Goal: Task Accomplishment & Management: Use online tool/utility

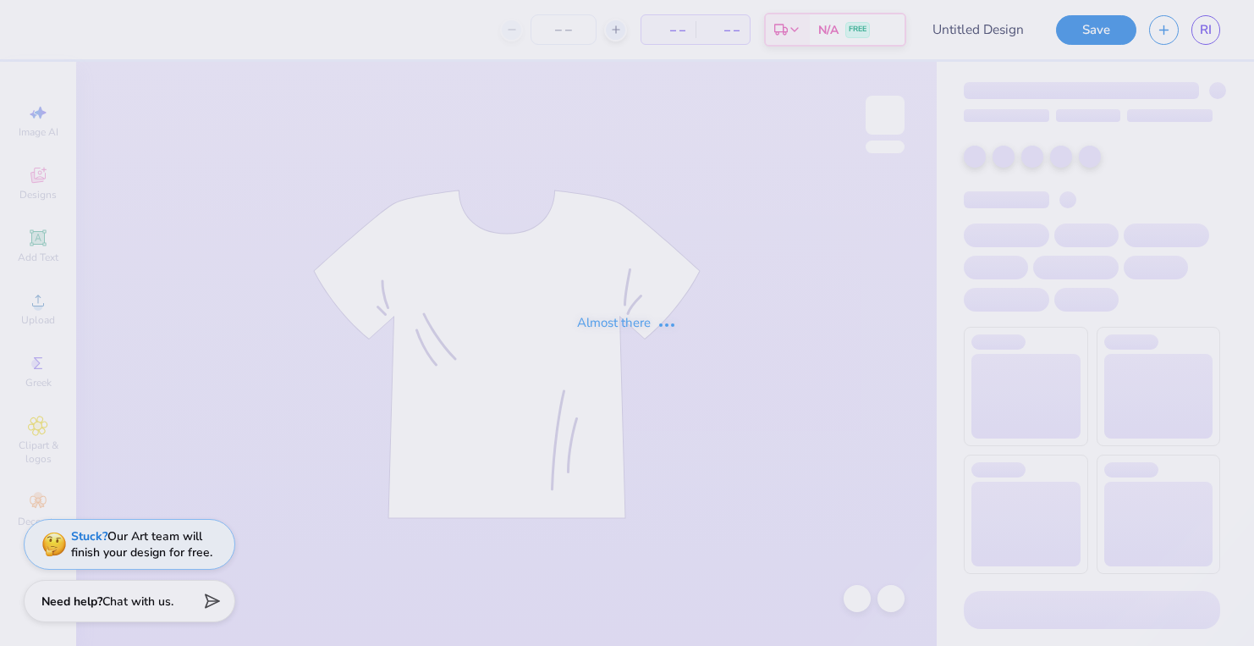
type input "Jerseys '25-'26"
type input "30"
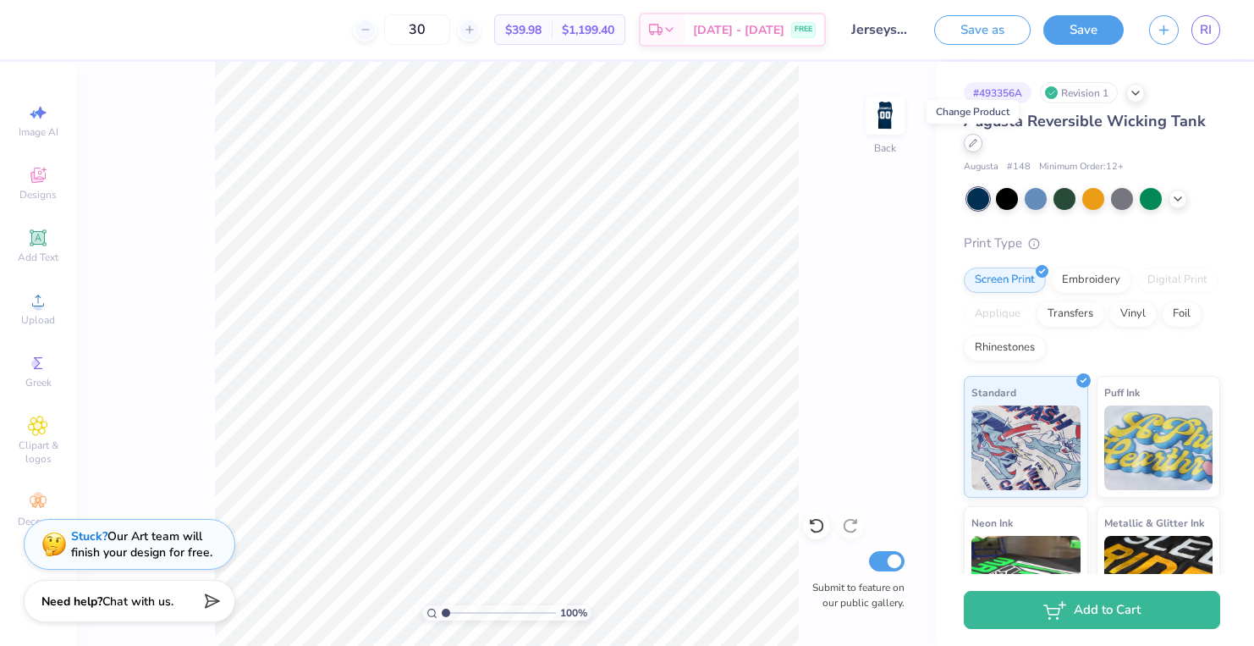
click at [974, 140] on icon at bounding box center [973, 143] width 7 height 7
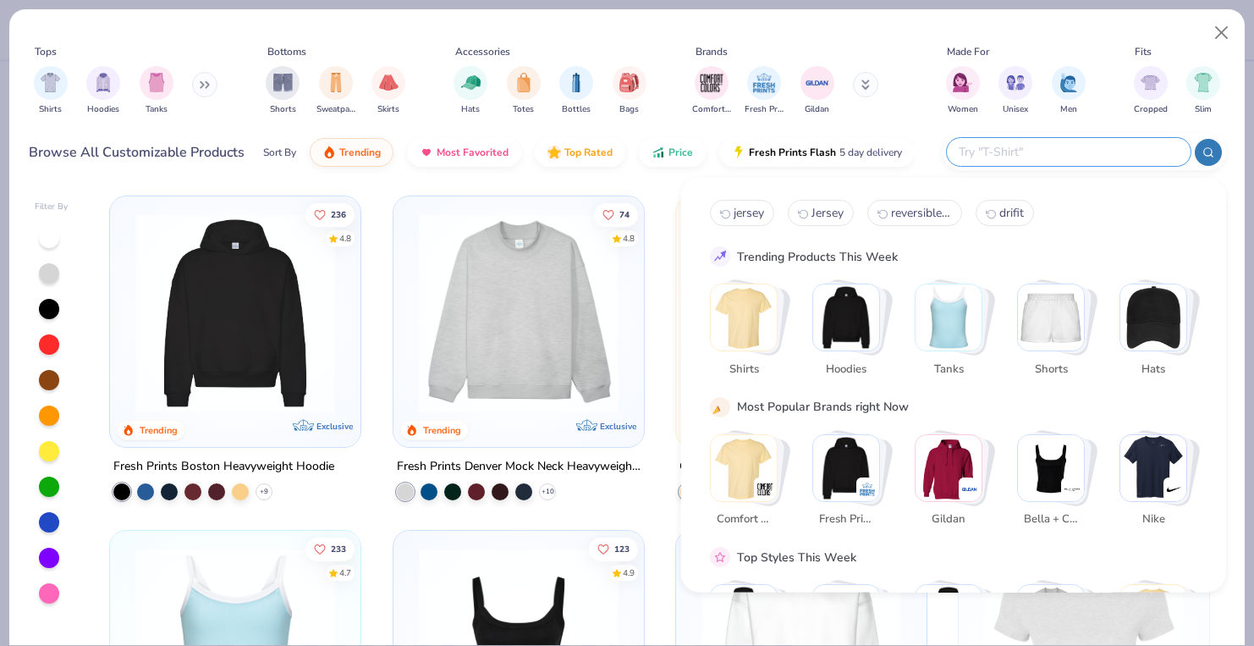
click at [1077, 156] on input "text" at bounding box center [1068, 151] width 222 height 19
type input "a"
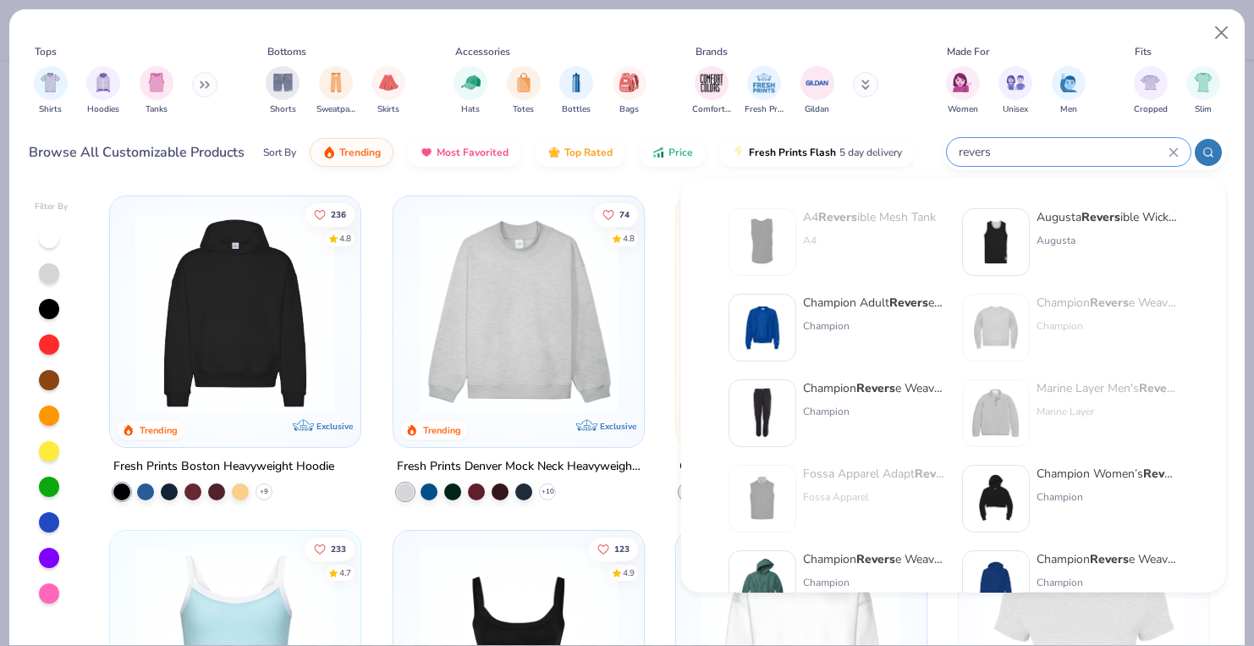
type input "revers"
click at [1082, 243] on div "Augusta" at bounding box center [1108, 240] width 142 height 15
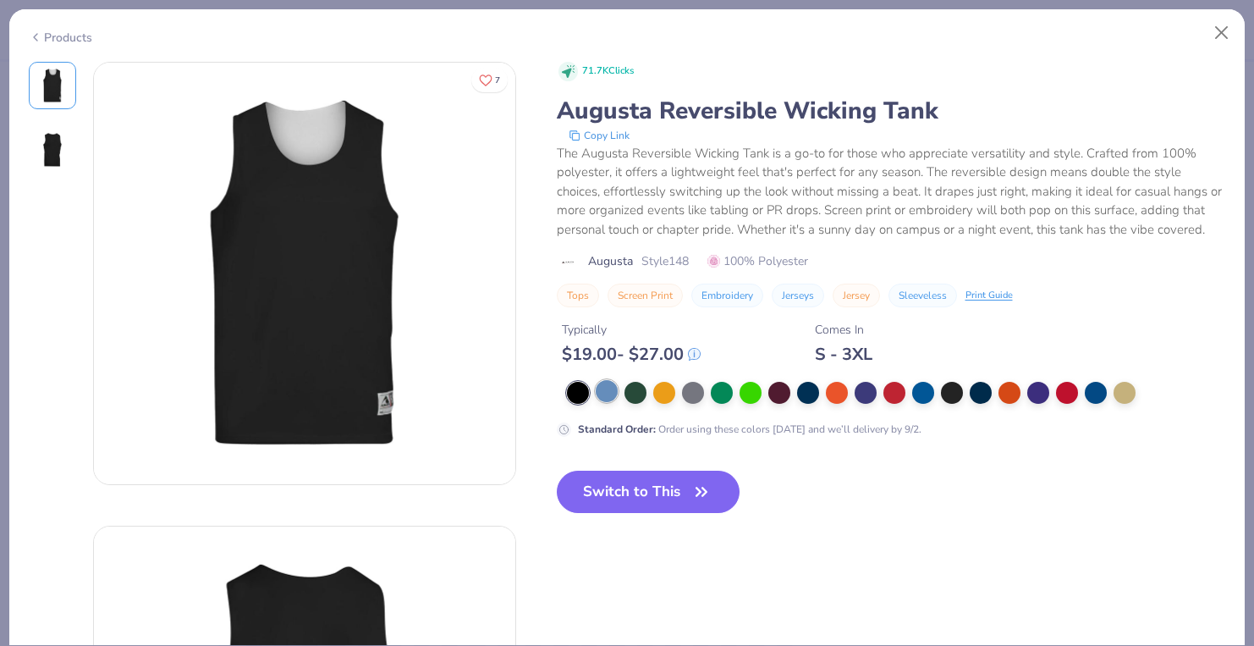
click at [605, 397] on div at bounding box center [607, 391] width 22 height 22
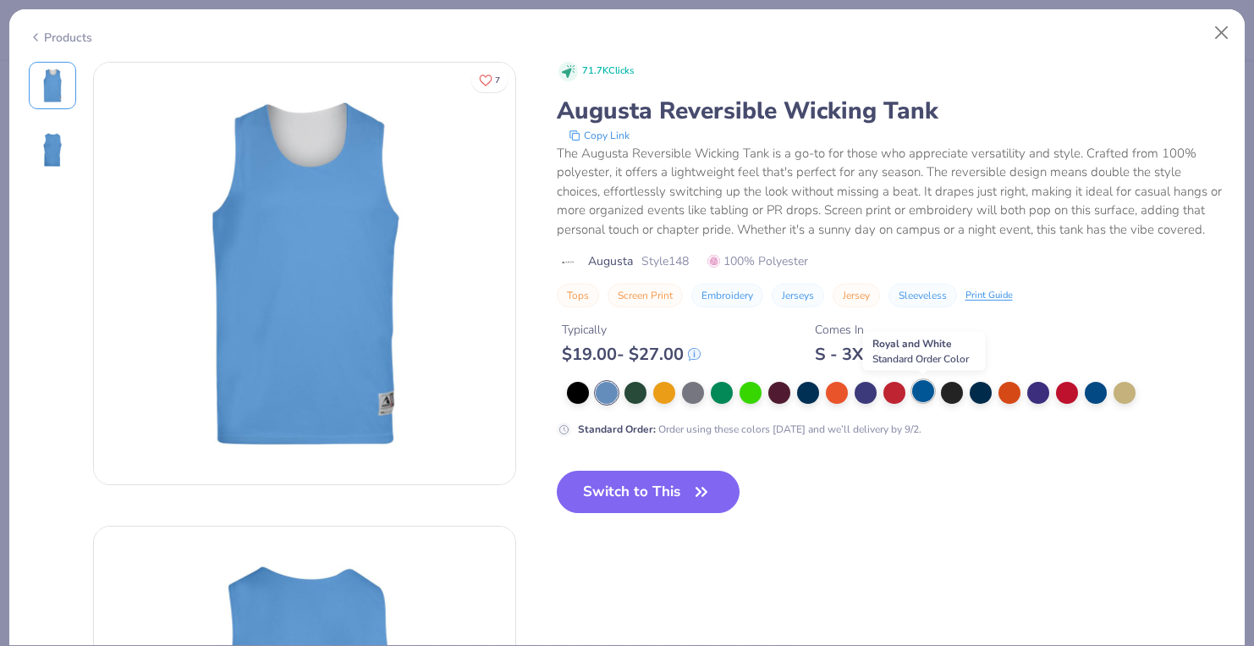
click at [927, 389] on div at bounding box center [923, 391] width 22 height 22
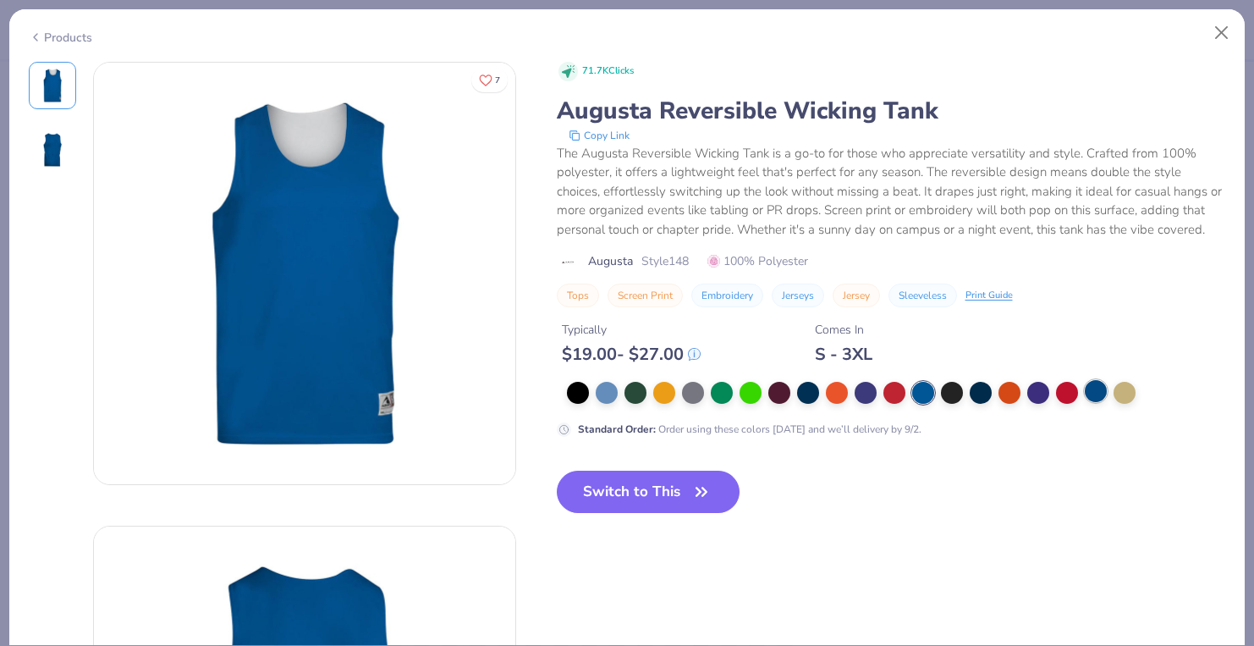
click at [1097, 400] on div at bounding box center [1096, 391] width 22 height 22
click at [800, 398] on div at bounding box center [808, 391] width 22 height 22
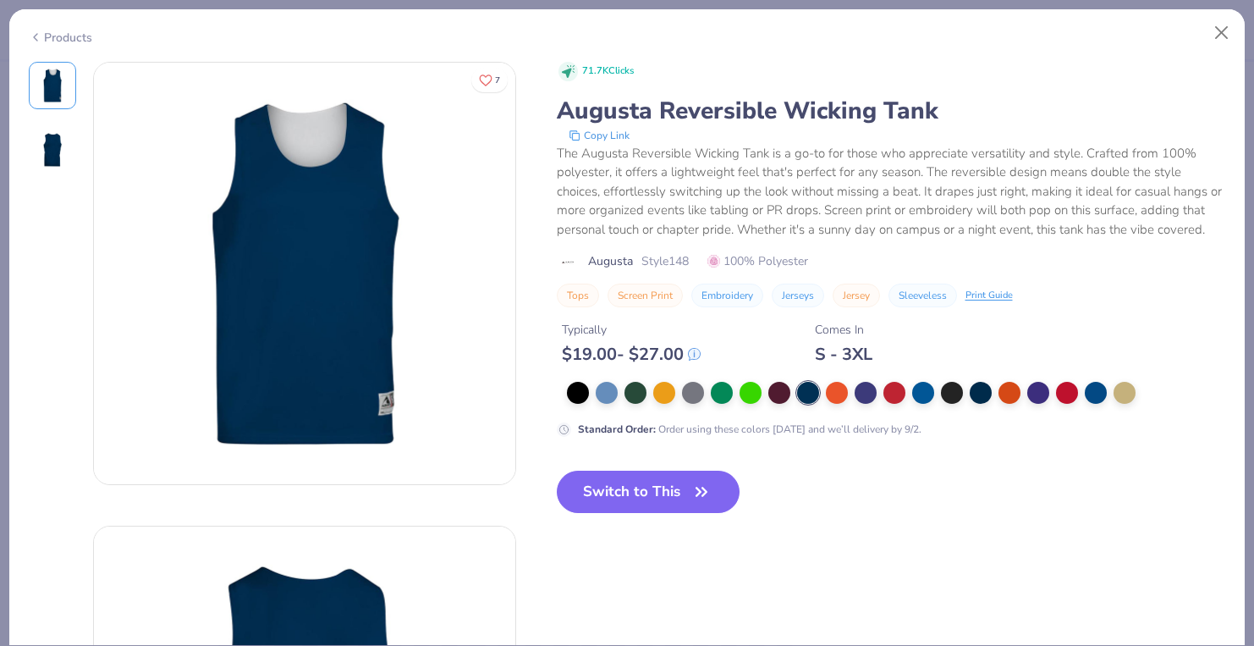
click at [58, 143] on img at bounding box center [52, 149] width 41 height 41
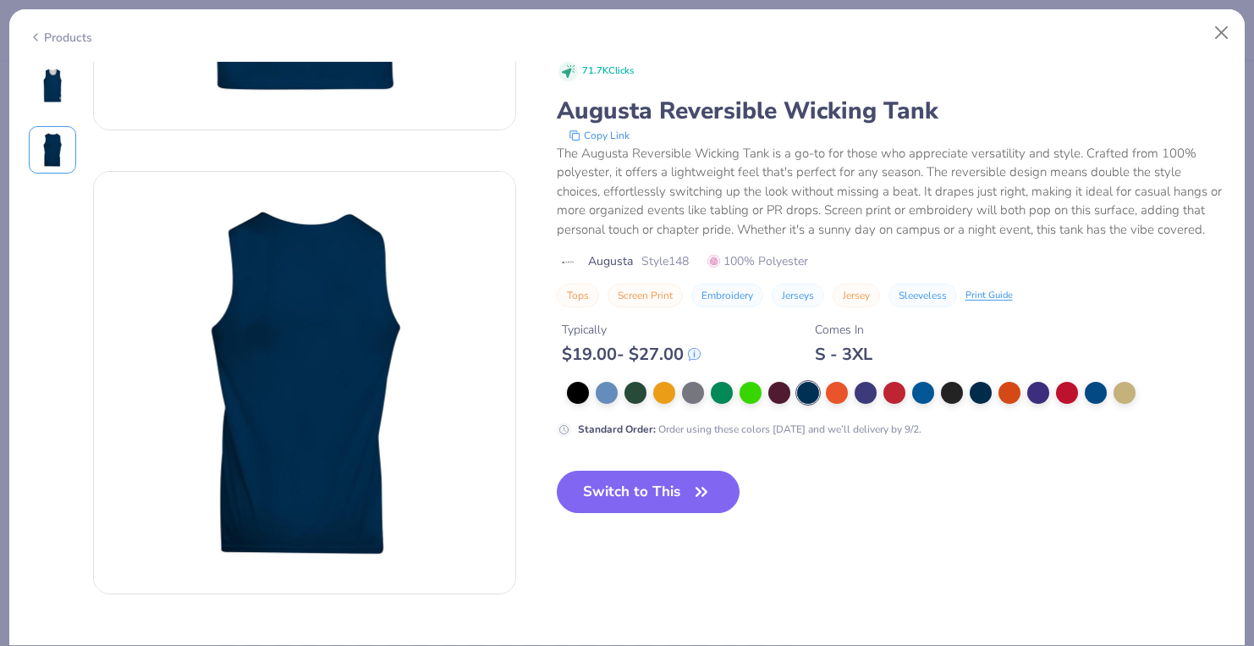
scroll to position [464, 0]
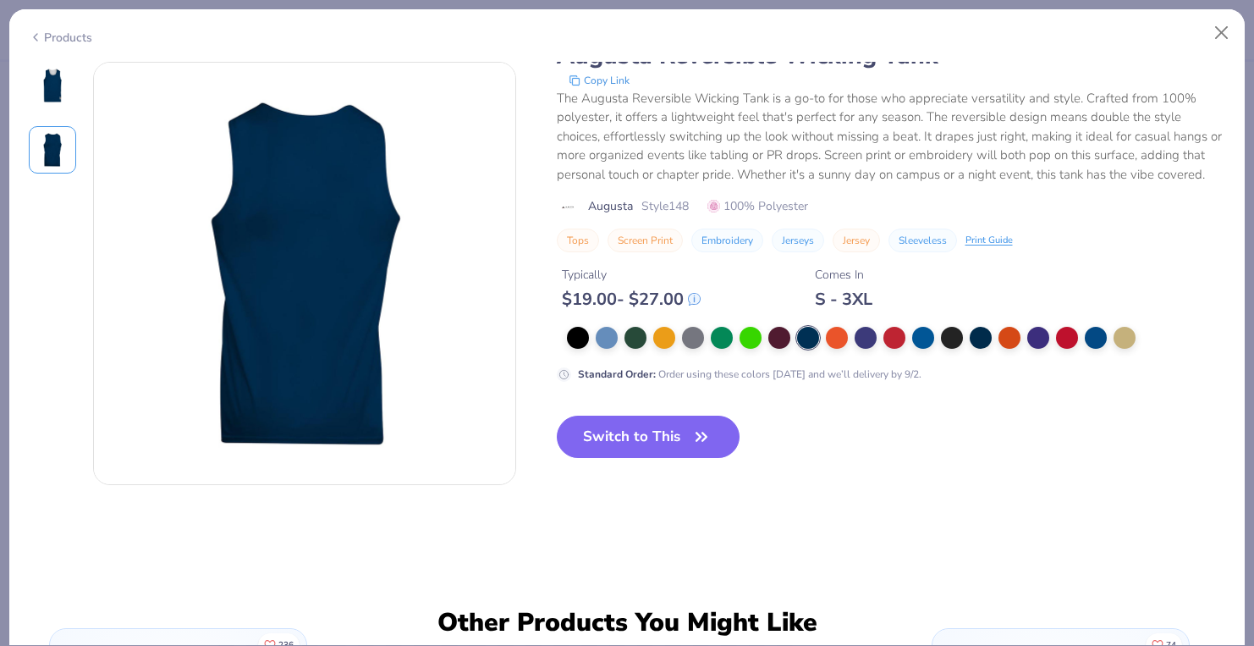
click at [62, 99] on img at bounding box center [52, 85] width 41 height 41
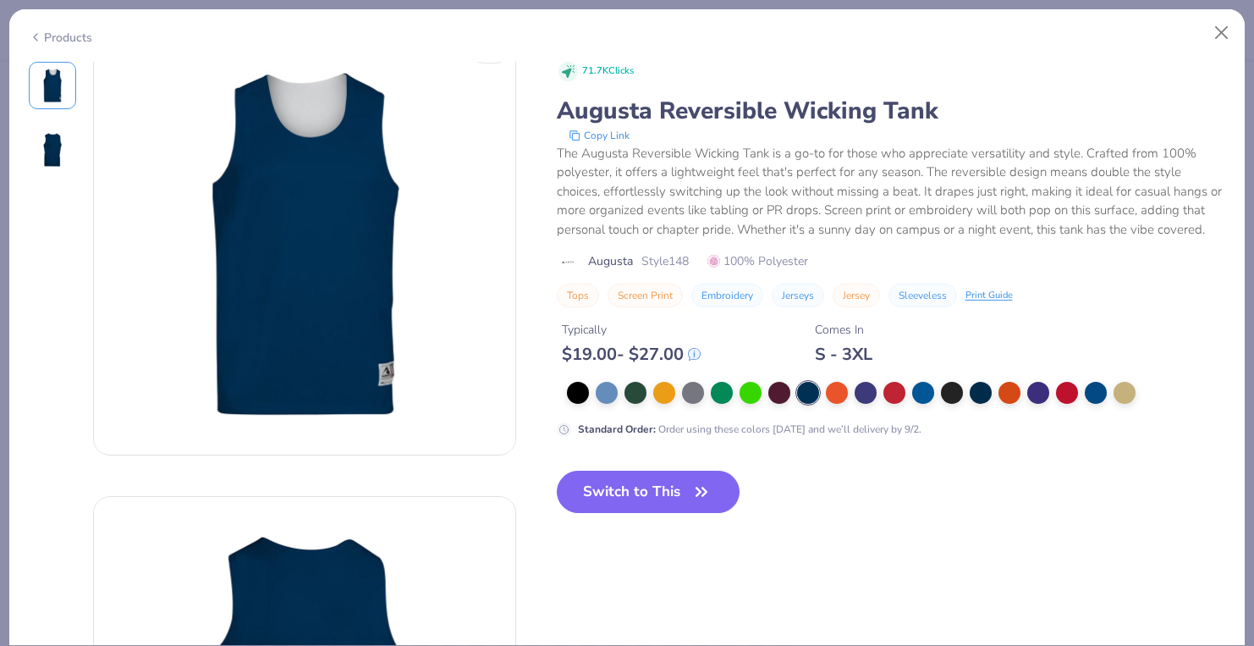
scroll to position [0, 0]
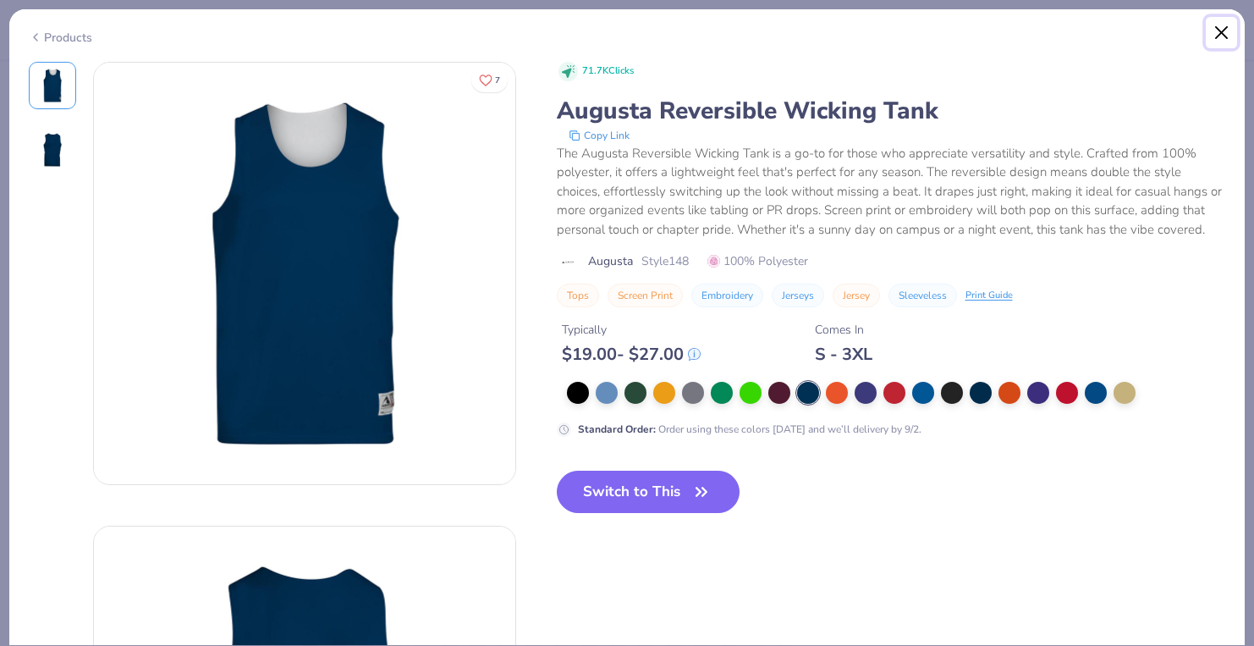
click at [1213, 27] on button "Close" at bounding box center [1222, 33] width 32 height 32
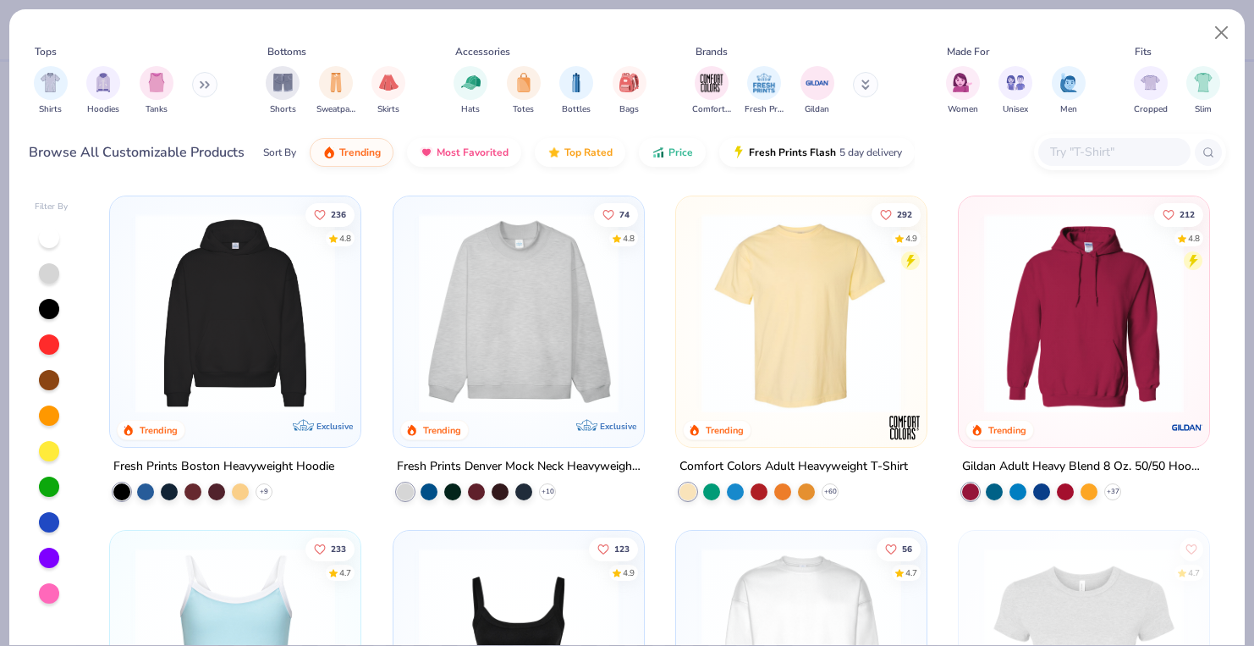
scroll to position [16, 0]
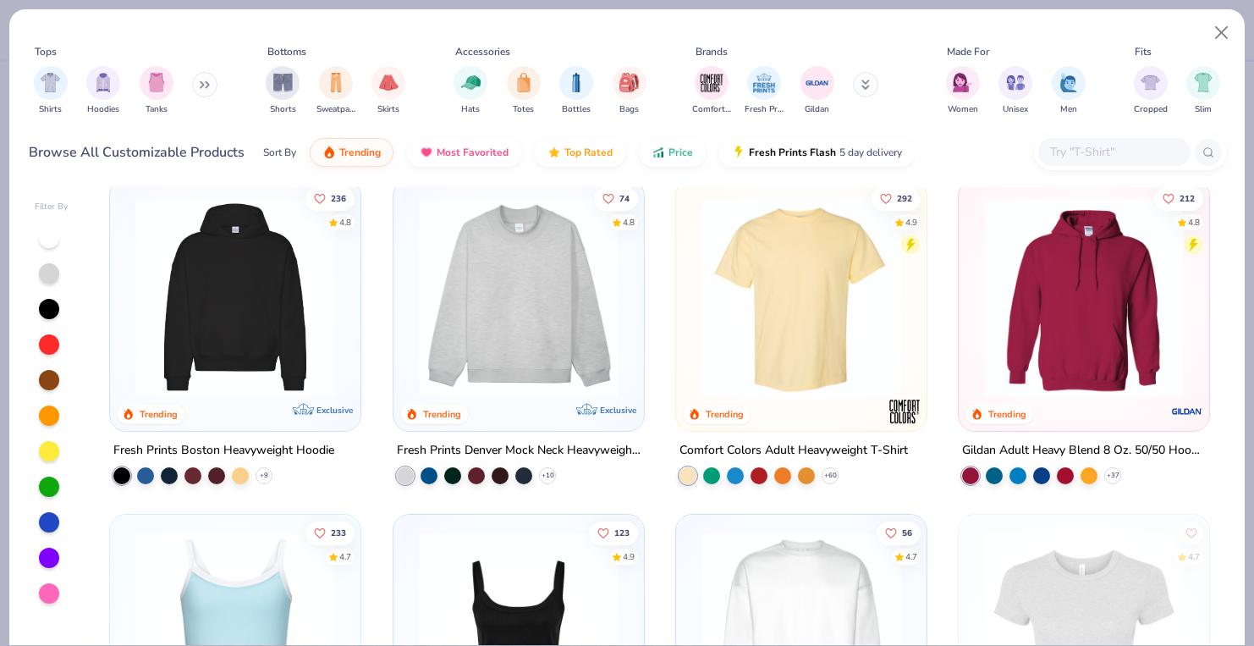
click at [1076, 140] on div at bounding box center [1114, 152] width 152 height 28
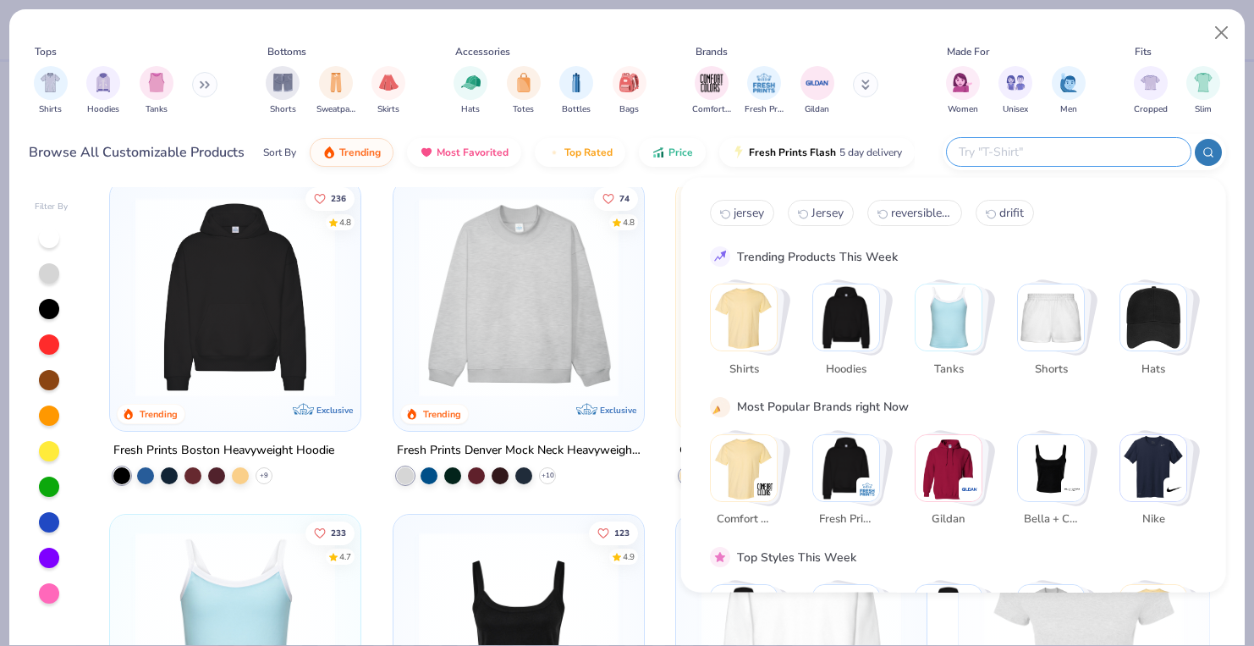
click at [922, 208] on span "reversible jersey" at bounding box center [921, 213] width 61 height 16
type input "reversible jersey"
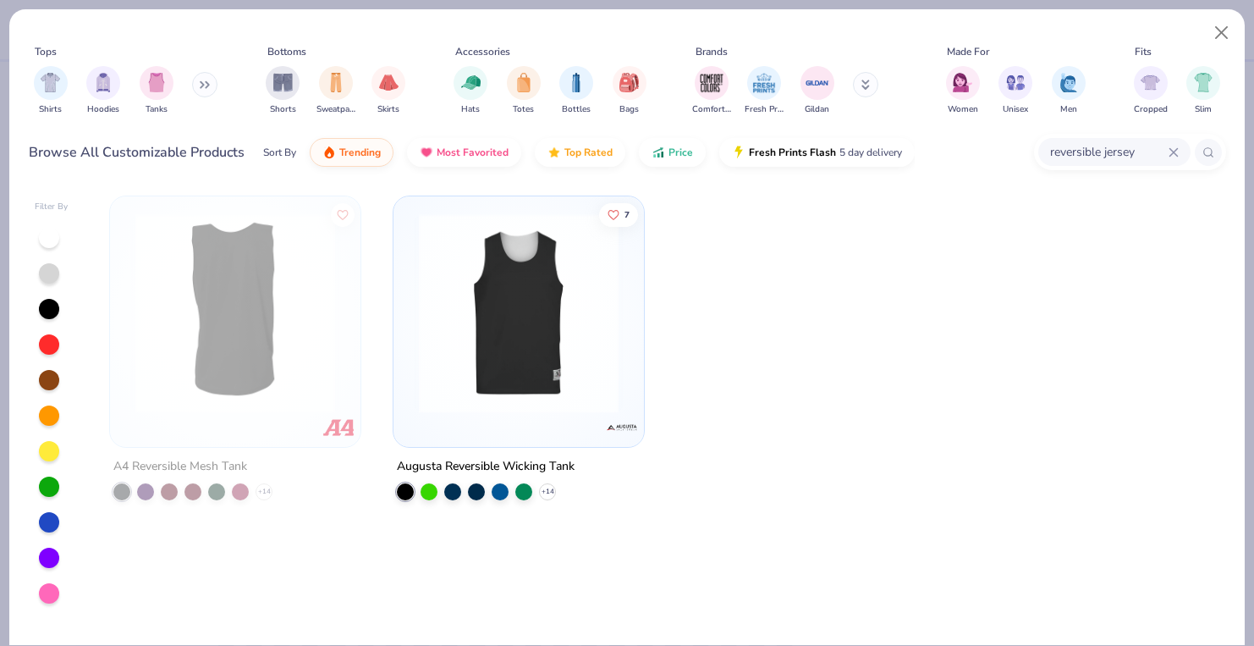
click at [551, 299] on img at bounding box center [518, 313] width 217 height 200
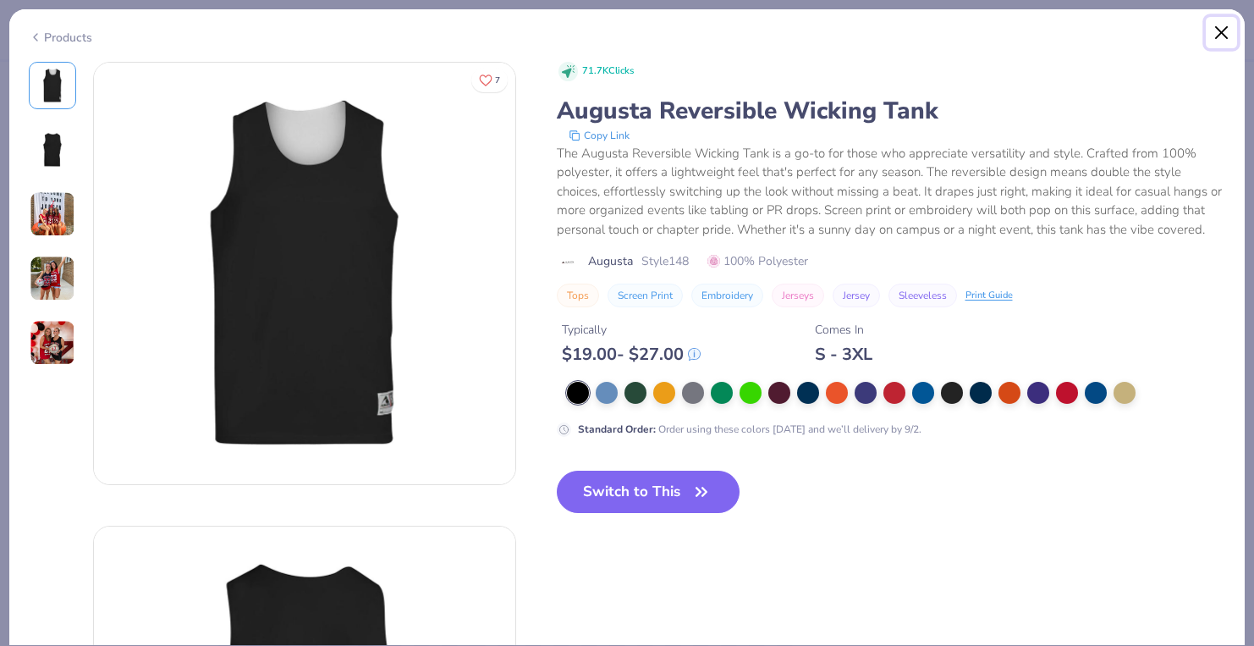
click at [1232, 40] on button "Close" at bounding box center [1222, 33] width 32 height 32
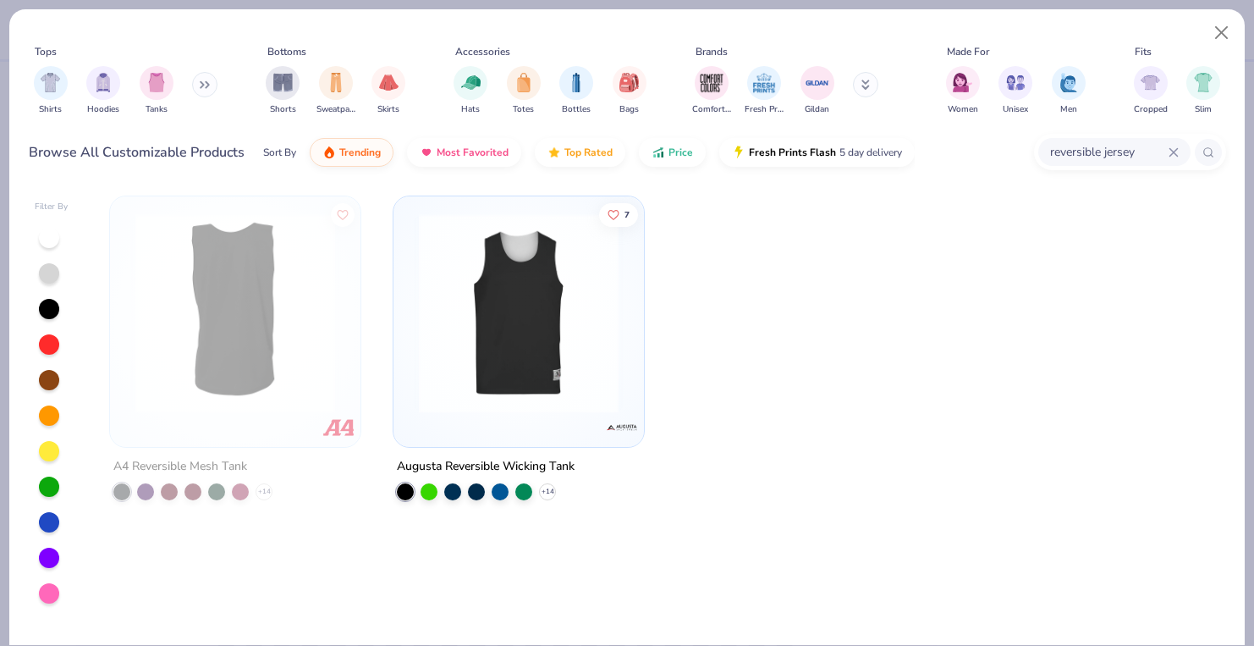
click at [314, 355] on img at bounding box center [235, 313] width 217 height 200
click at [1218, 29] on button "Close" at bounding box center [1222, 33] width 32 height 32
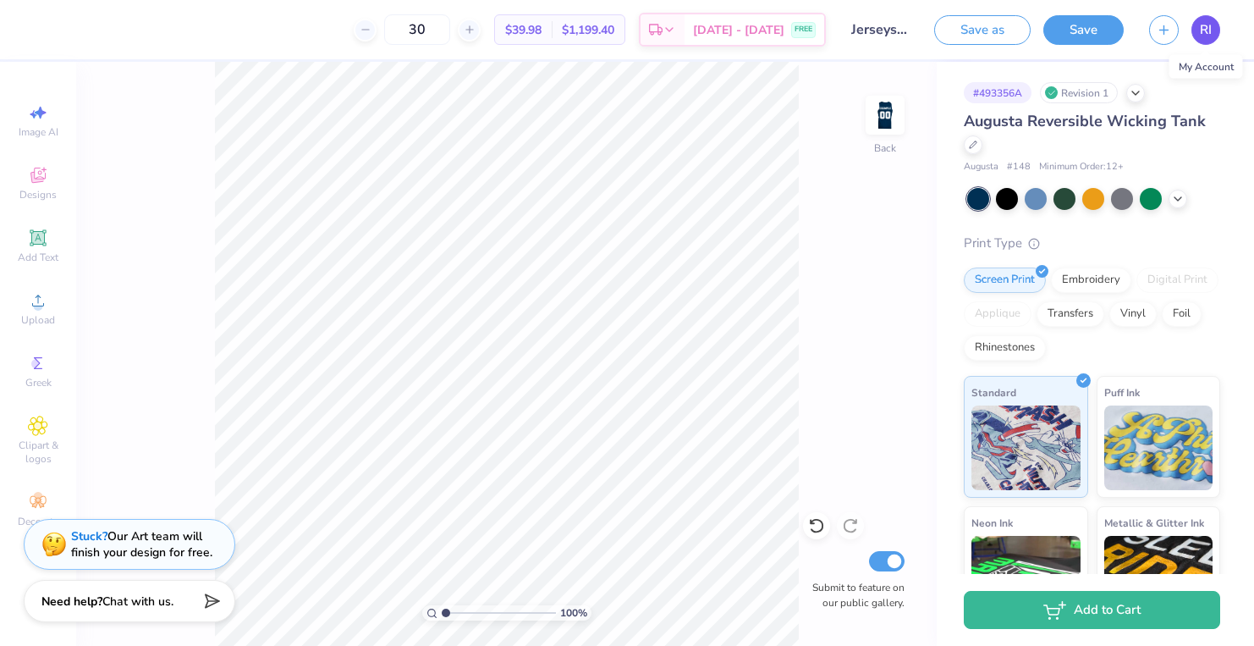
click at [1214, 31] on link "RI" at bounding box center [1205, 30] width 29 height 30
click at [839, 96] on div "100 % Back Submit to feature on our public gallery." at bounding box center [506, 354] width 861 height 584
click at [879, 112] on img at bounding box center [885, 115] width 68 height 68
click at [42, 308] on icon at bounding box center [38, 300] width 20 height 20
